Goal: Information Seeking & Learning: Learn about a topic

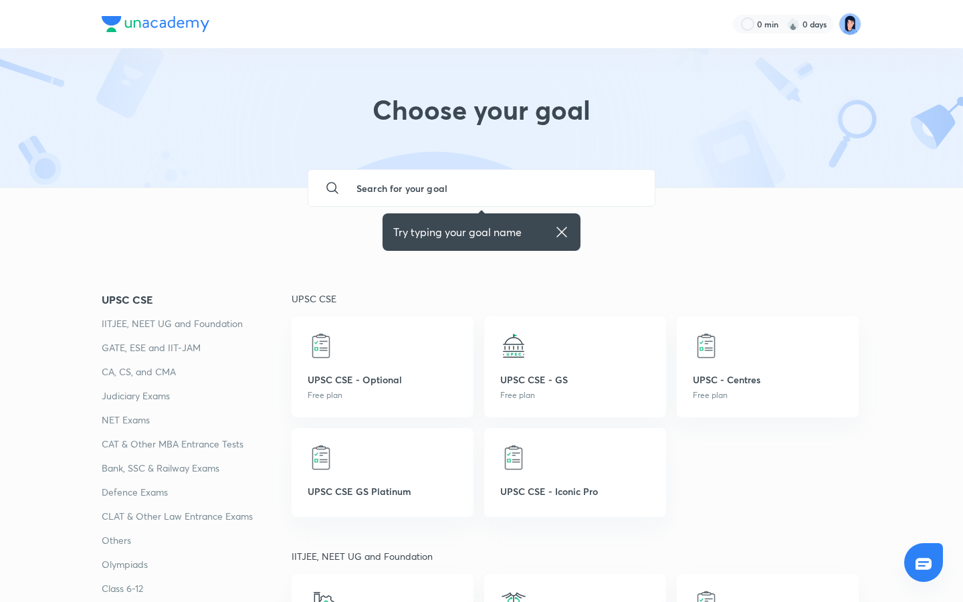
click at [385, 194] on input "text" at bounding box center [495, 188] width 298 height 36
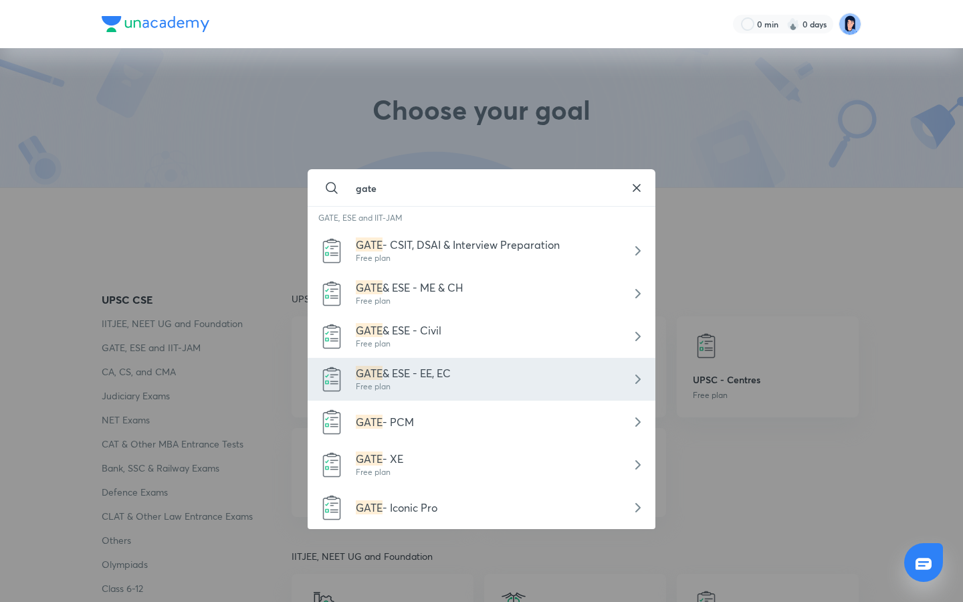
click at [489, 365] on div "GATE & ESE - EE, EC Free plan" at bounding box center [482, 379] width 348 height 43
type input "GATE & ESE - EE, EC"
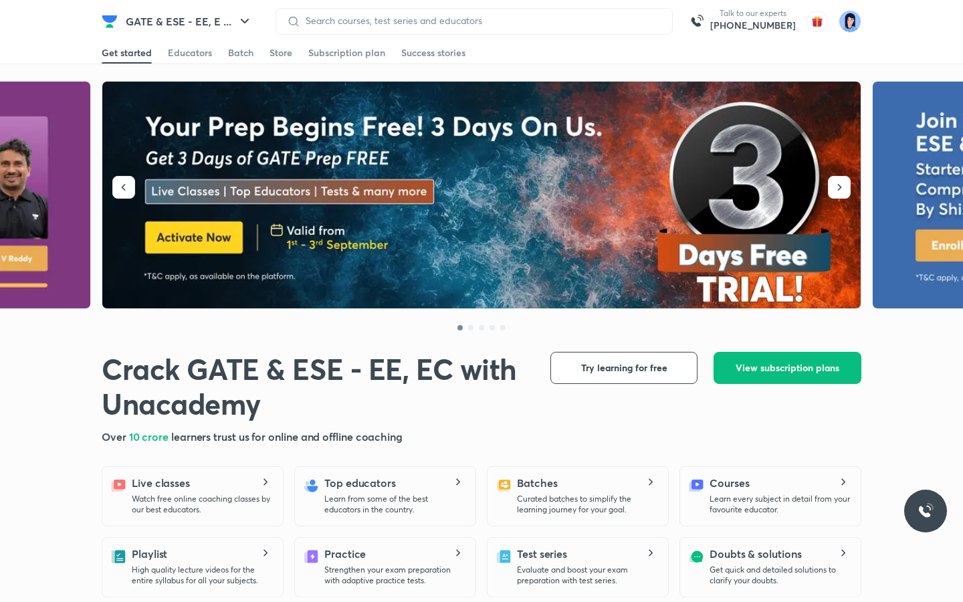
click at [235, 19] on button "GATE & ESE - EE, E ..." at bounding box center [189, 21] width 143 height 27
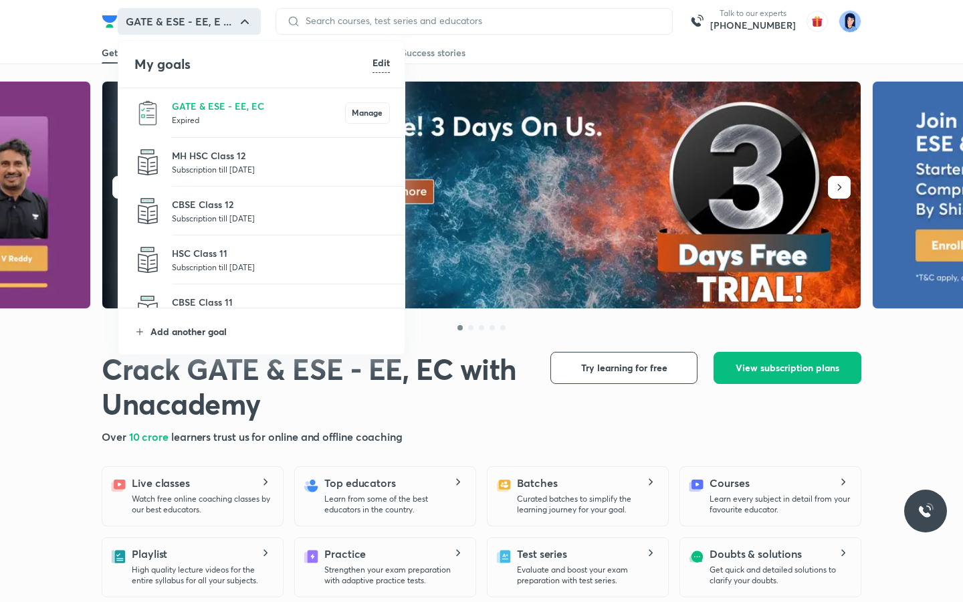
click at [203, 334] on p "Add another goal" at bounding box center [269, 331] width 239 height 14
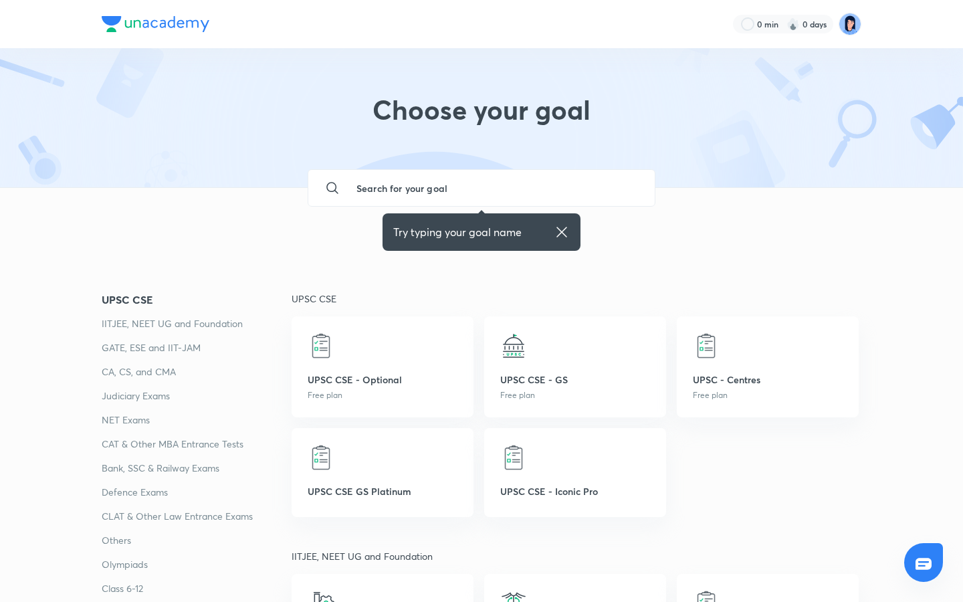
click at [433, 185] on input "text" at bounding box center [495, 188] width 298 height 36
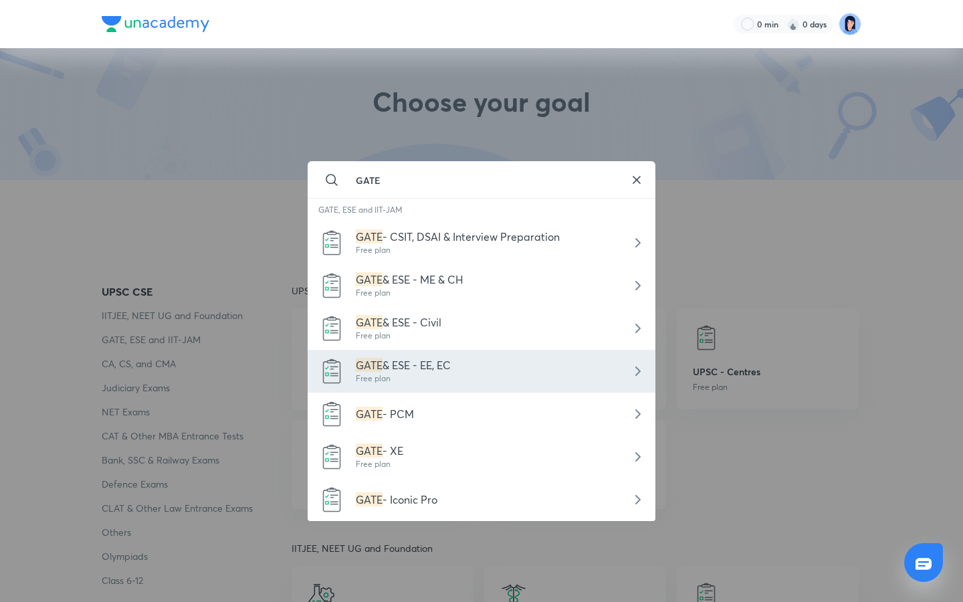
scroll to position [6, 0]
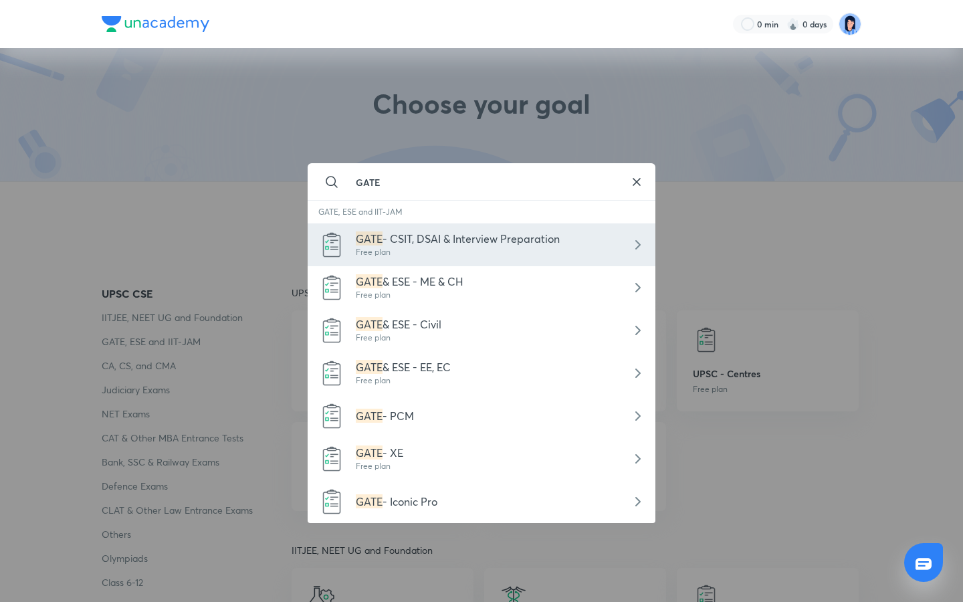
click at [481, 249] on div "Free plan" at bounding box center [458, 252] width 204 height 12
type input "GATE - CSIT, DSAI & Interview Preparation"
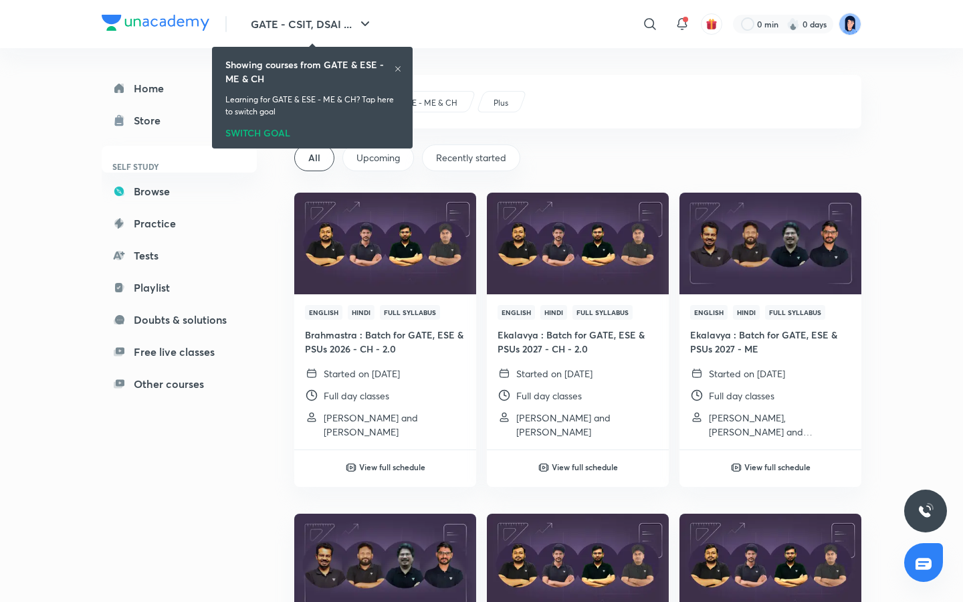
click at [382, 162] on span "Upcoming" at bounding box center [378, 157] width 43 height 13
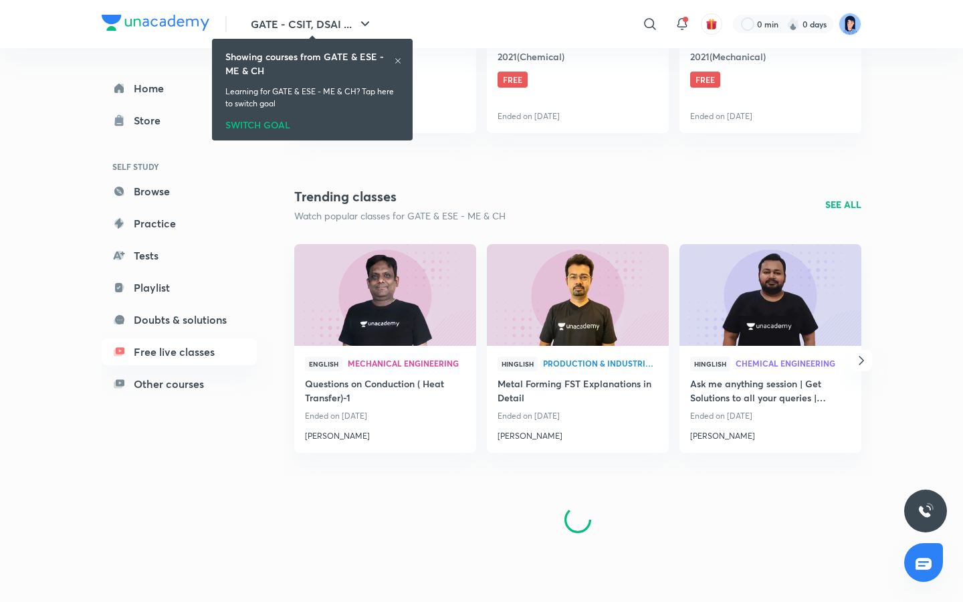
scroll to position [508, 0]
